Goal: Check status: Check status

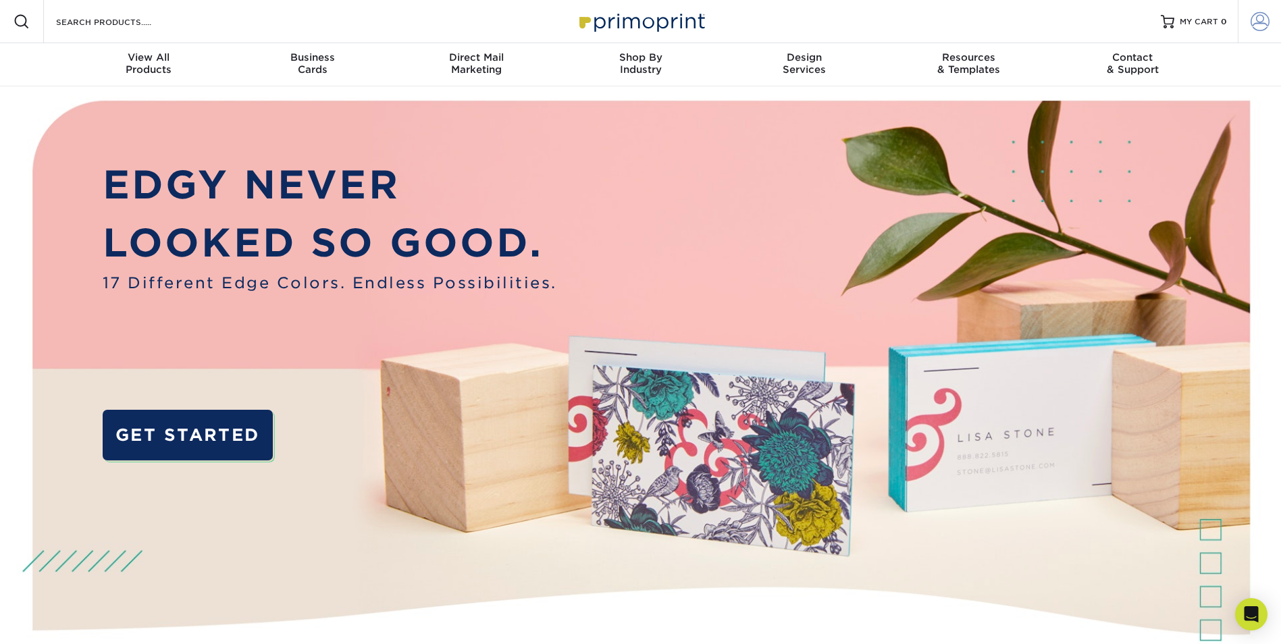
click at [1264, 18] on span at bounding box center [1259, 21] width 19 height 19
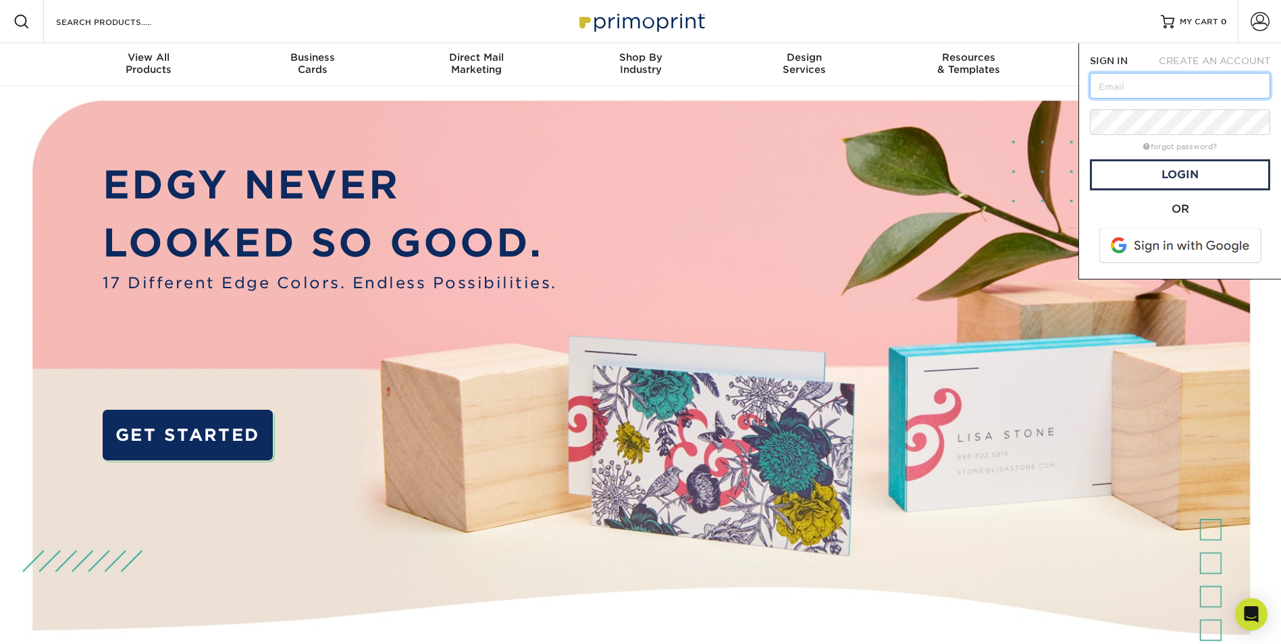
click at [1167, 86] on input "text" at bounding box center [1180, 86] width 180 height 26
drag, startPoint x: 1140, startPoint y: 83, endPoint x: 1233, endPoint y: 94, distance: 94.5
click at [1233, 94] on input "[PERSON_NAME][EMAIL_ADDRESS][DOMAIN_NAME]" at bounding box center [1180, 86] width 180 height 26
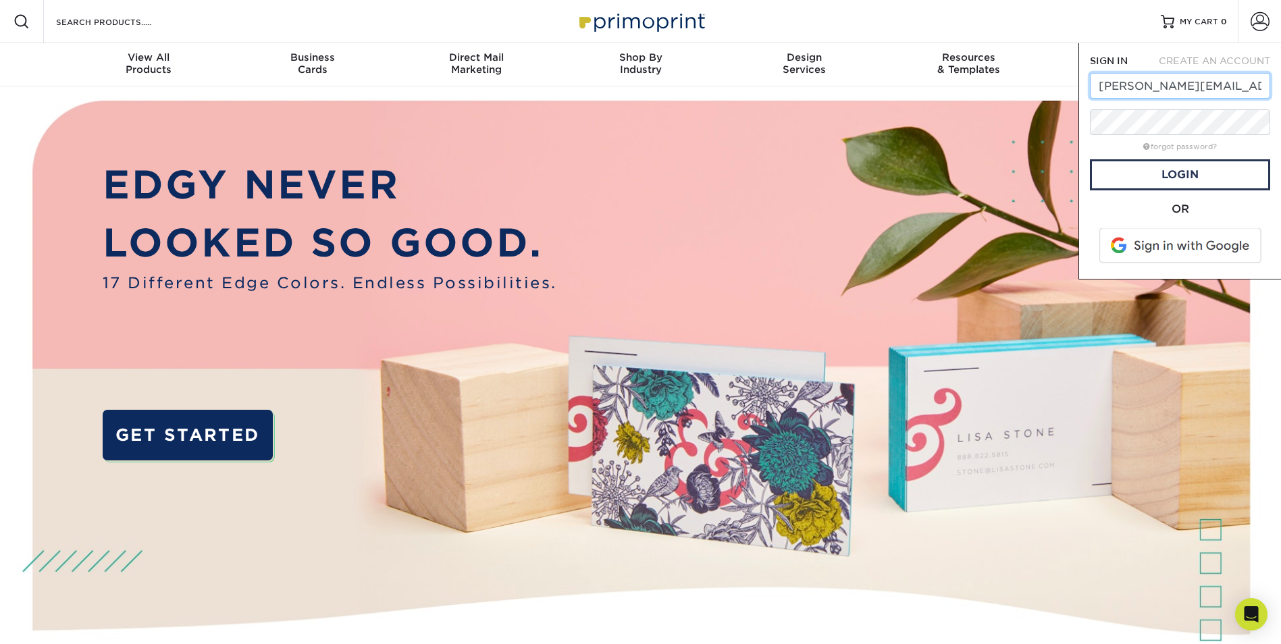
type input "[PERSON_NAME][EMAIL_ADDRESS][DOMAIN_NAME]"
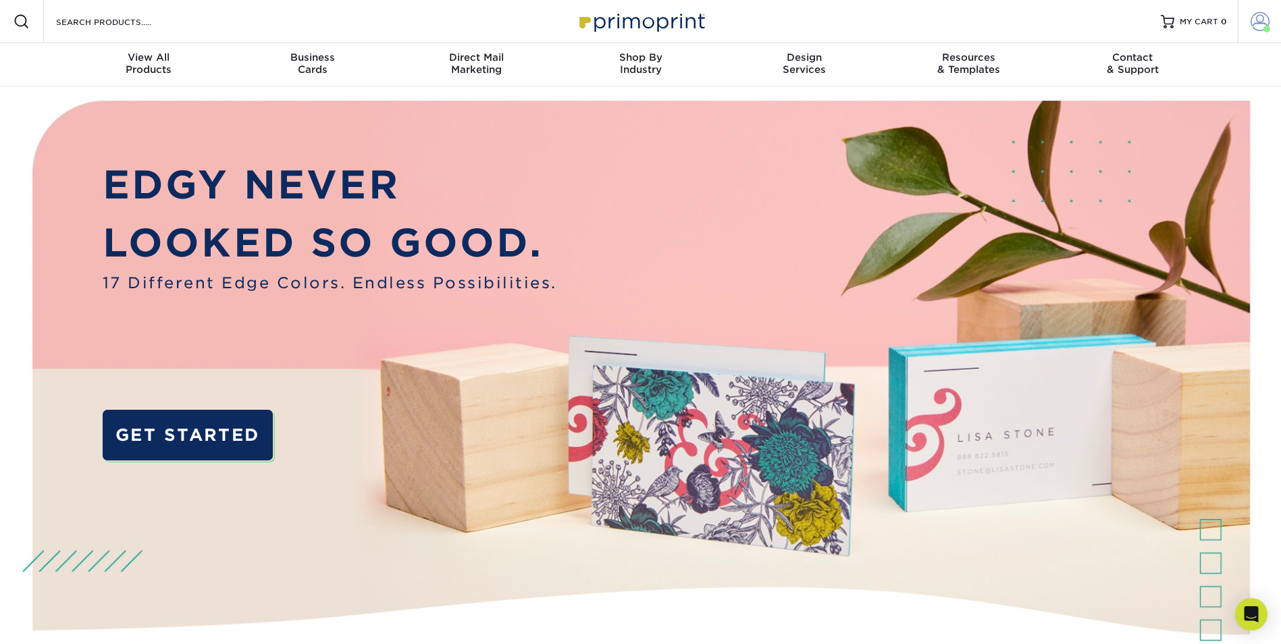
click at [1242, 20] on link "Account" at bounding box center [1259, 21] width 43 height 43
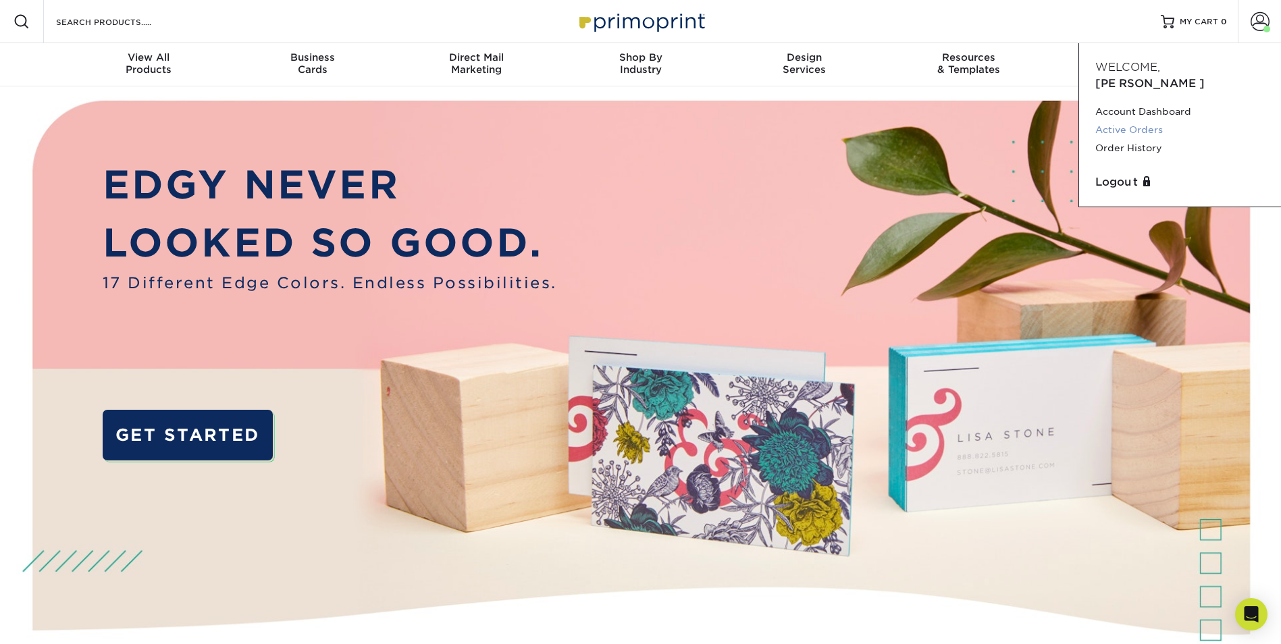
click at [1132, 121] on link "Active Orders" at bounding box center [1179, 130] width 169 height 18
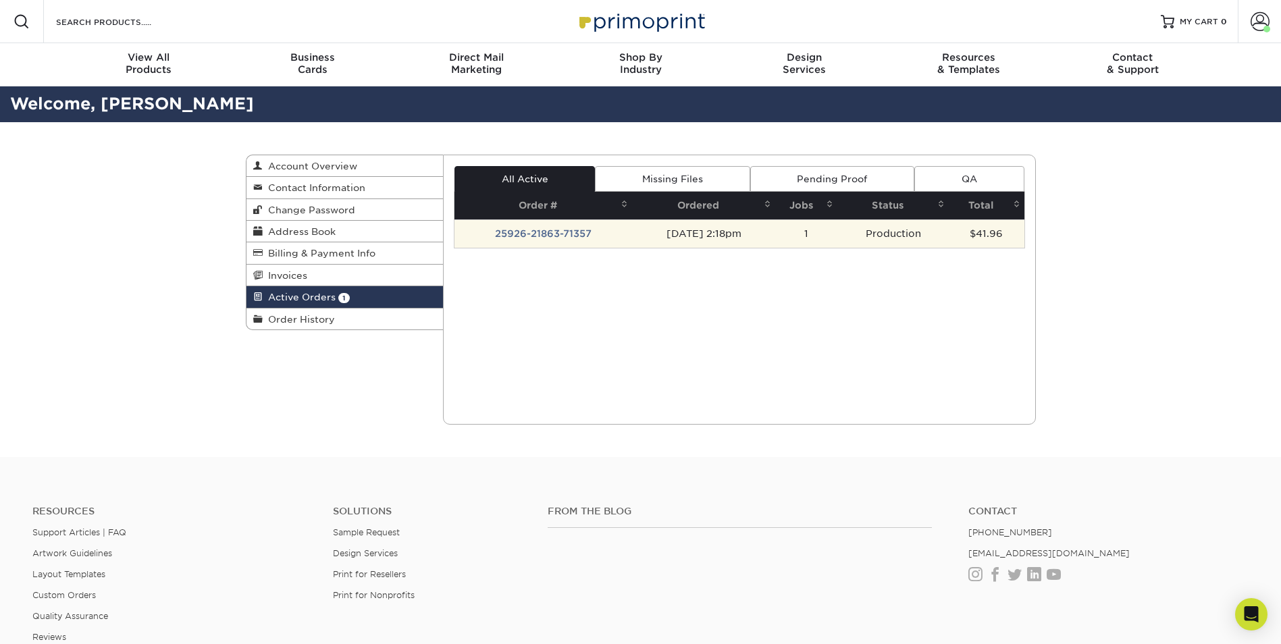
click at [528, 238] on td "25926-21863-71357" at bounding box center [543, 233] width 178 height 28
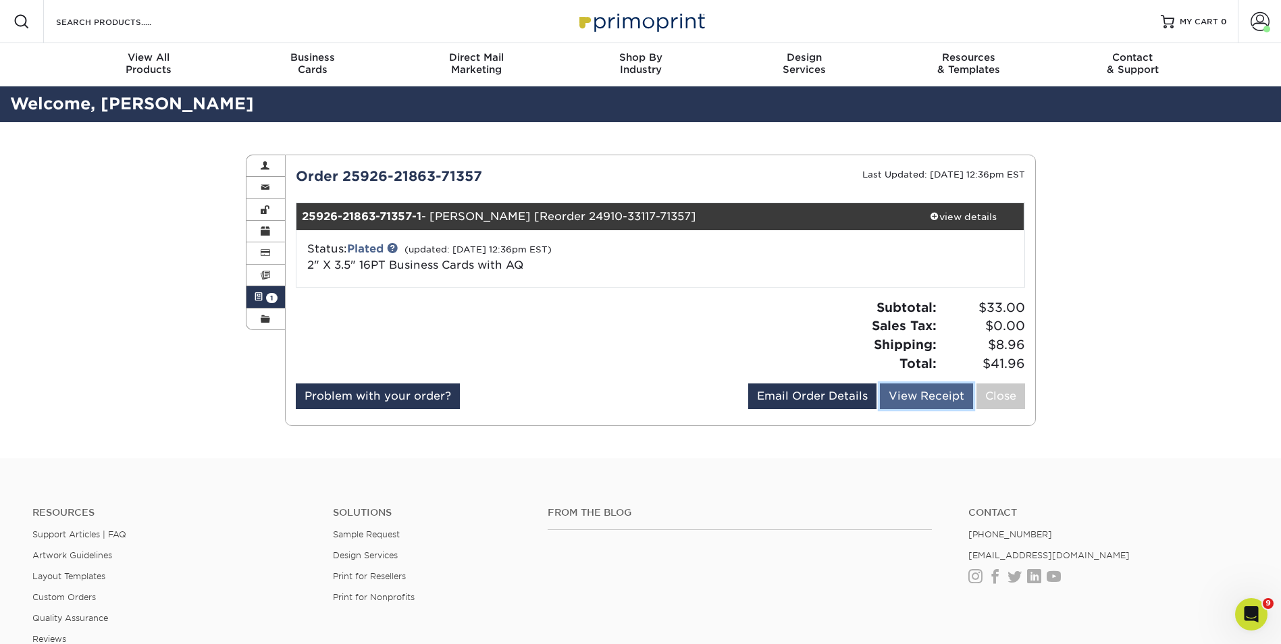
click at [905, 401] on link "View Receipt" at bounding box center [926, 396] width 93 height 26
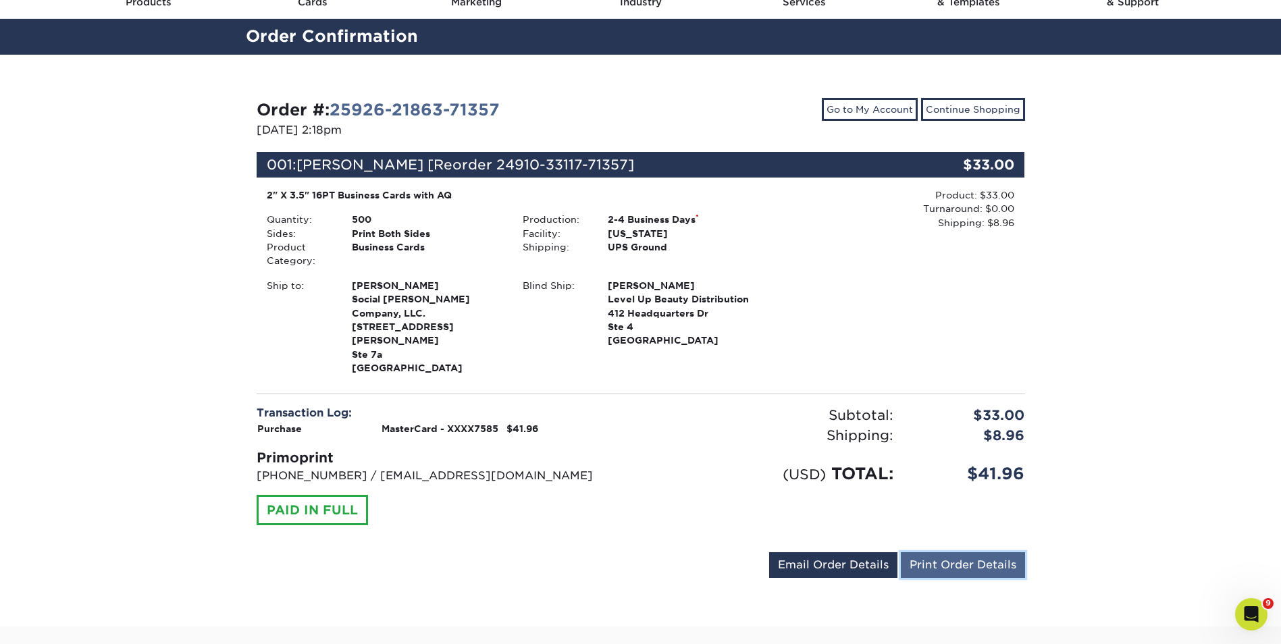
click at [934, 552] on link "Print Order Details" at bounding box center [963, 565] width 124 height 26
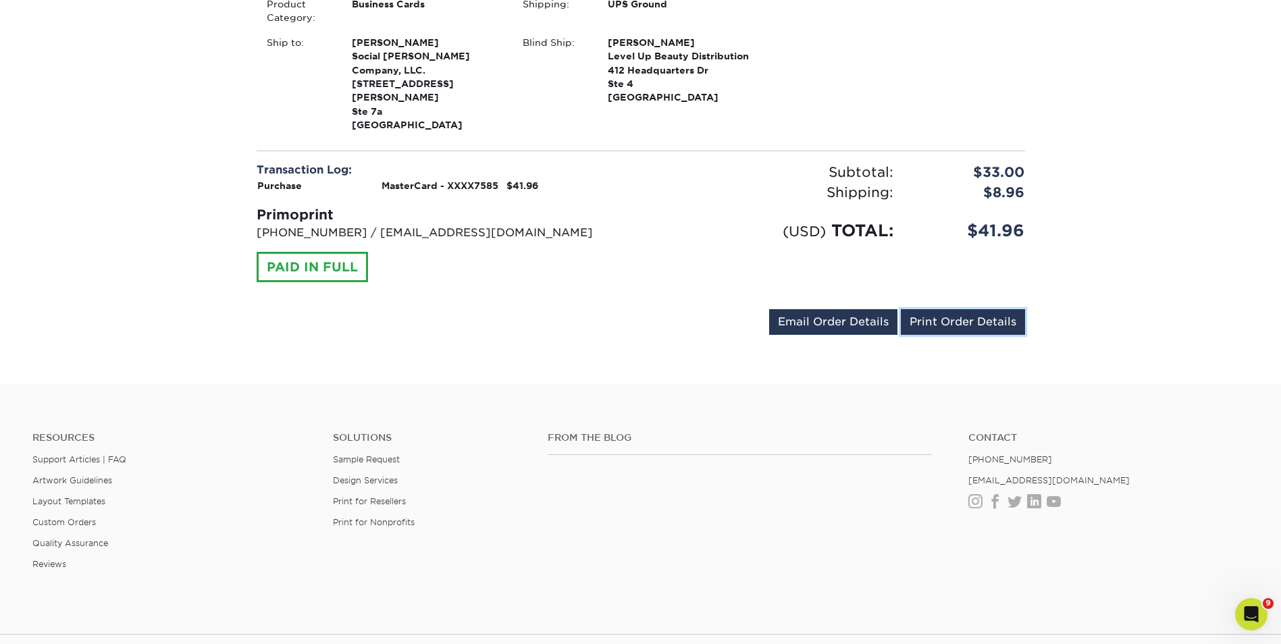
scroll to position [405, 0]
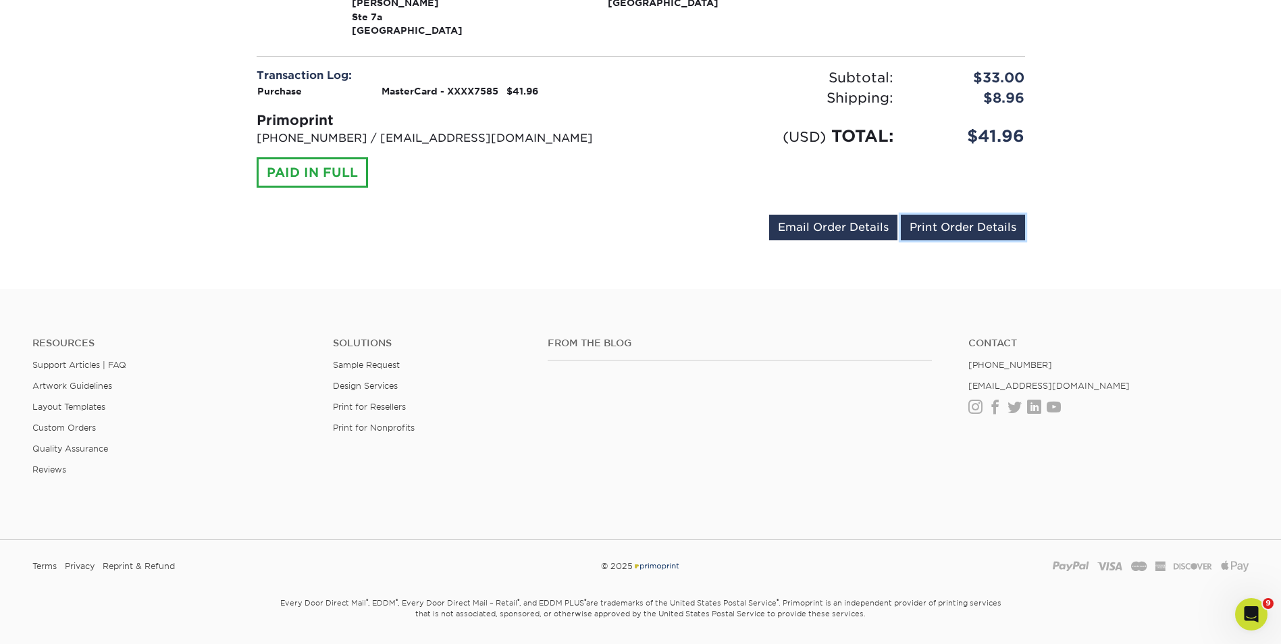
click at [938, 215] on link "Print Order Details" at bounding box center [963, 228] width 124 height 26
